Goal: Navigation & Orientation: Find specific page/section

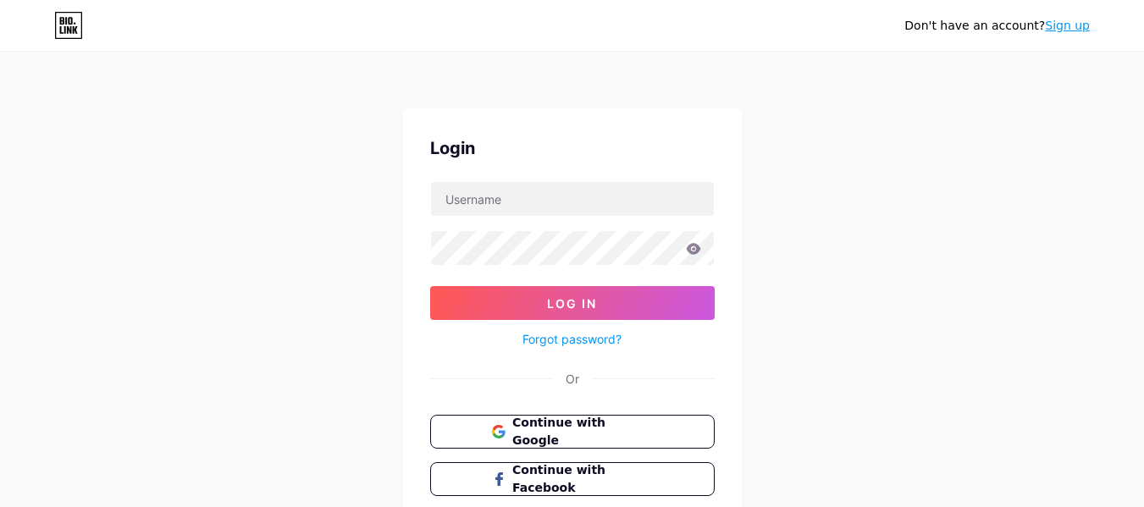
scroll to position [117, 0]
click at [504, 196] on input "text" at bounding box center [572, 199] width 283 height 34
type input "[EMAIL_ADDRESS][DOMAIN_NAME]"
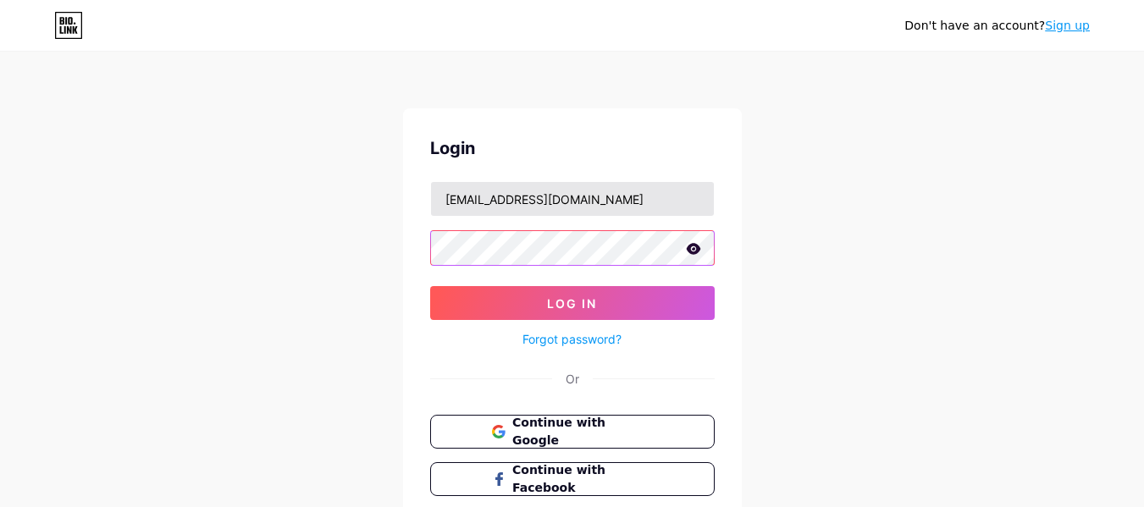
click at [430, 286] on button "Log In" at bounding box center [572, 303] width 284 height 34
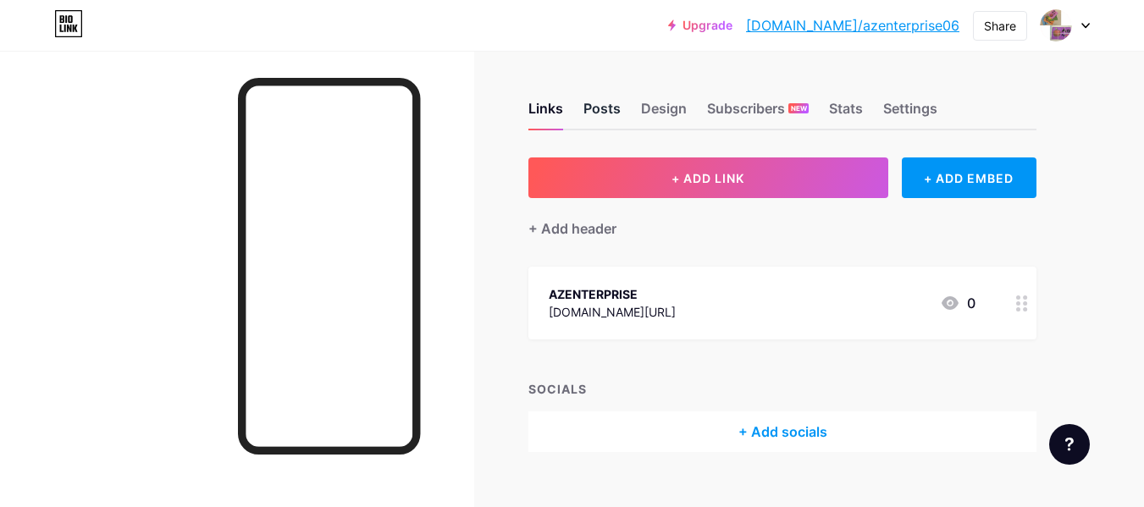
click at [598, 108] on div "Posts" at bounding box center [601, 113] width 37 height 30
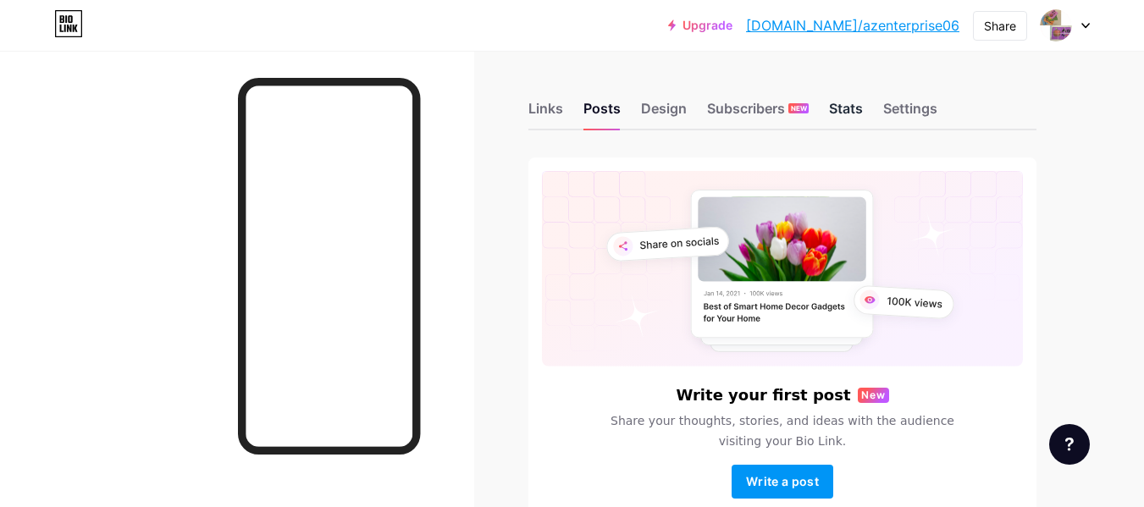
click at [847, 107] on div "Stats" at bounding box center [846, 113] width 34 height 30
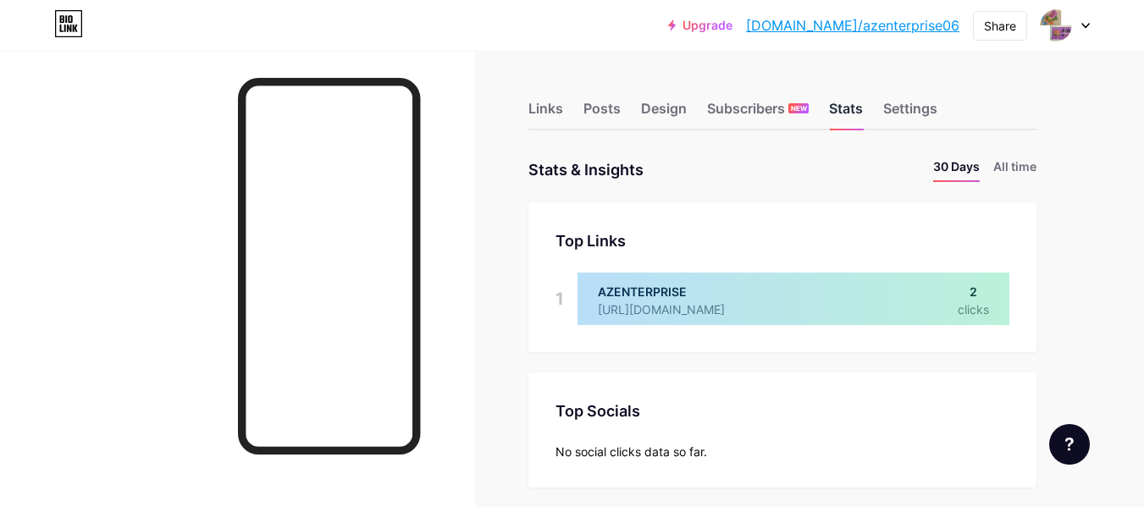
scroll to position [507, 1144]
click at [542, 107] on div "Links" at bounding box center [545, 113] width 35 height 30
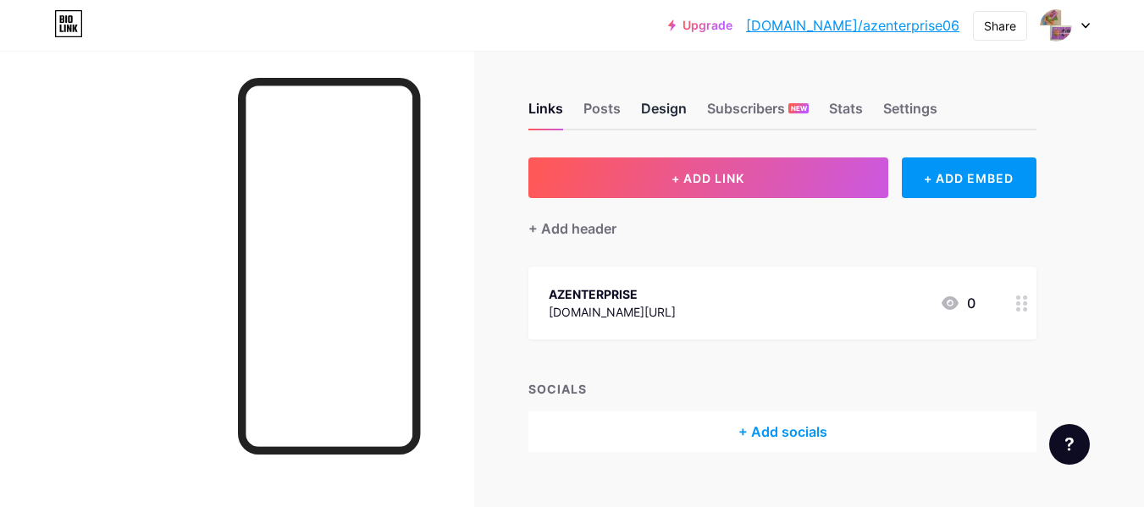
click at [665, 113] on div "Design" at bounding box center [664, 113] width 46 height 30
click at [666, 106] on div "Design" at bounding box center [664, 113] width 46 height 30
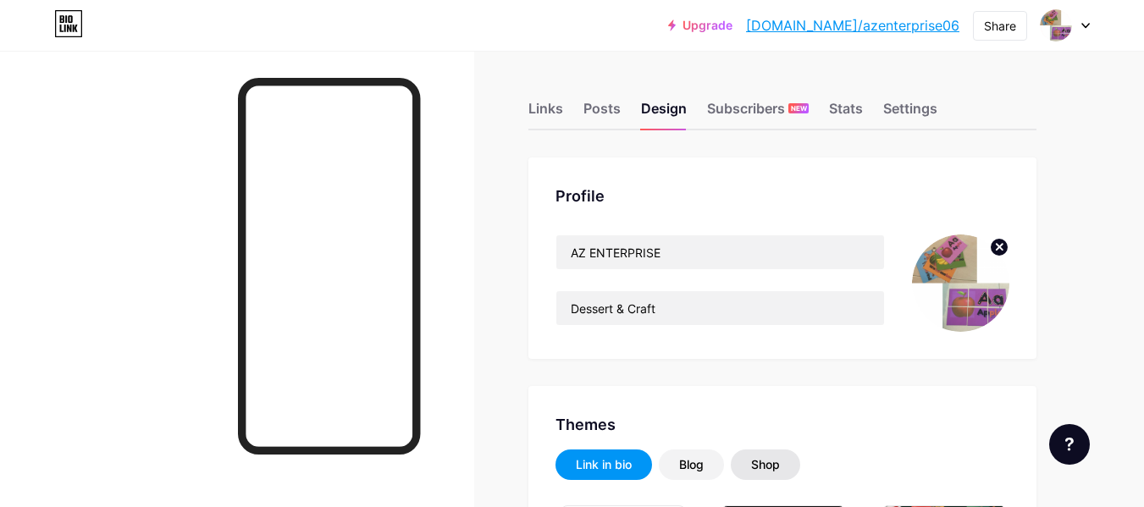
click at [771, 466] on div "Shop" at bounding box center [765, 464] width 29 height 17
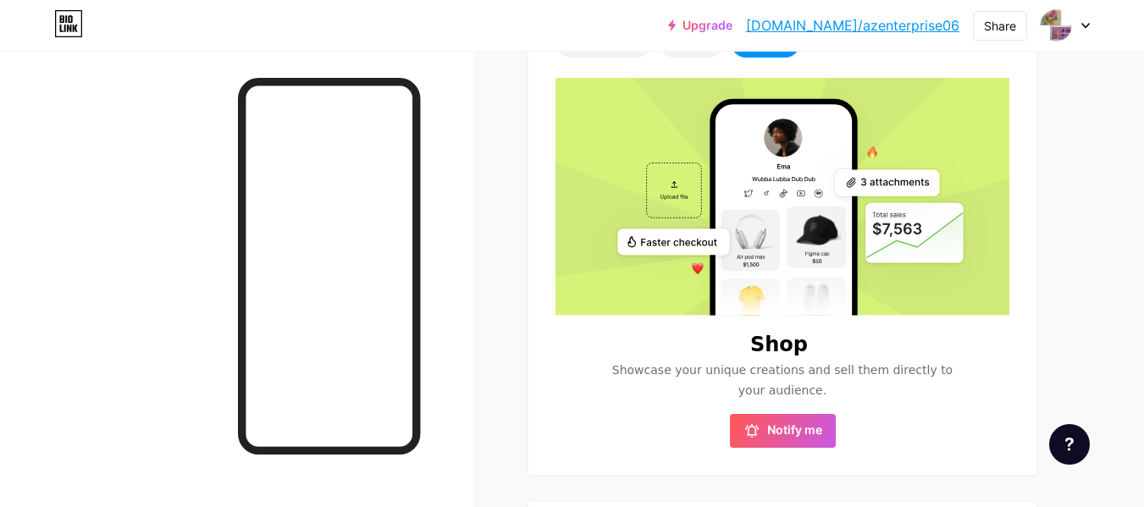
scroll to position [422, 0]
click at [781, 434] on span "Notify me" at bounding box center [794, 431] width 55 height 17
